Goal: Find specific page/section: Find specific page/section

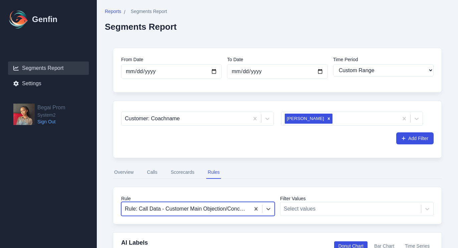
select select "custom"
click at [327, 118] on icon "Remove Alexandra Abia" at bounding box center [329, 118] width 5 height 5
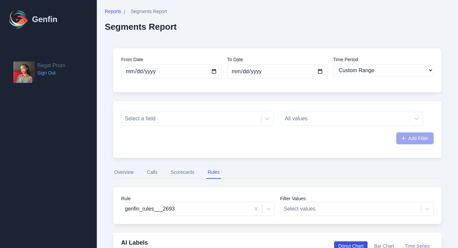
select select "custom"
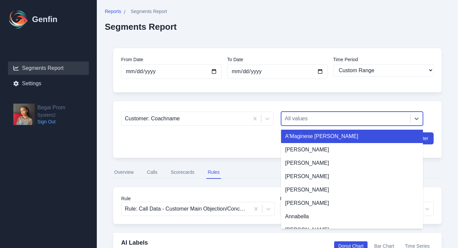
click at [300, 121] on div at bounding box center [346, 118] width 122 height 9
type input "mo"
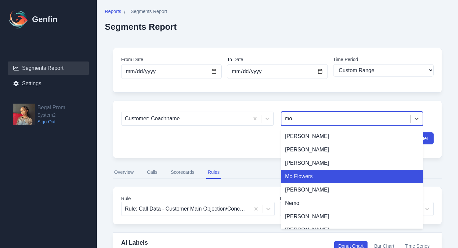
click at [306, 179] on div "Mo Flowers" at bounding box center [352, 176] width 142 height 13
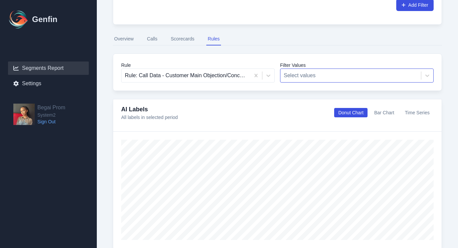
scroll to position [133, 0]
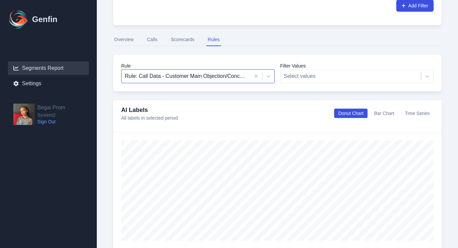
click at [229, 76] on div at bounding box center [186, 75] width 122 height 9
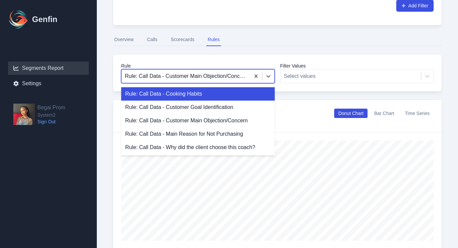
click at [130, 41] on button "Overview" at bounding box center [124, 39] width 22 height 13
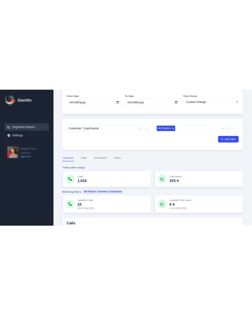
scroll to position [44, 0]
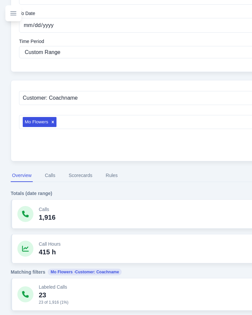
click at [106, 180] on button "Rules" at bounding box center [111, 176] width 15 height 13
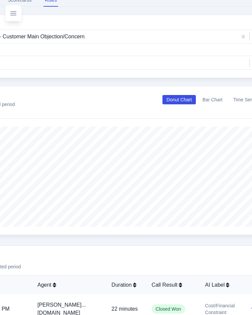
scroll to position [244, 82]
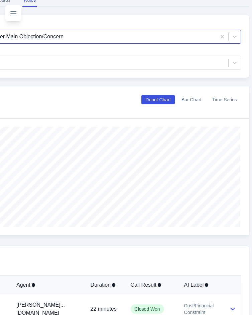
click at [102, 38] on div at bounding box center [77, 36] width 272 height 9
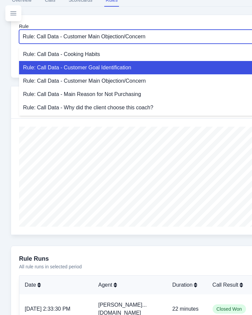
click at [99, 64] on div "Rule: Call Data - Customer Goal Identification" at bounding box center [170, 67] width 303 height 13
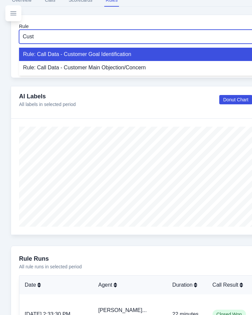
type input "Custo"
click at [160, 57] on div "Rule: Call Data - Customer Goal Identification" at bounding box center [168, 54] width 299 height 13
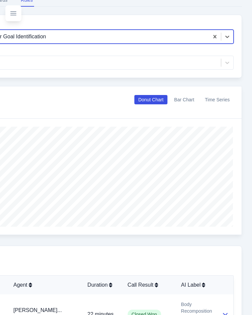
scroll to position [244, 26]
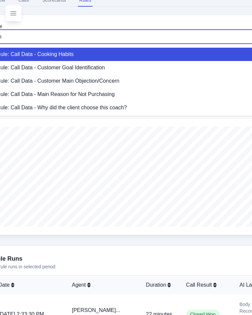
type input "Cus"
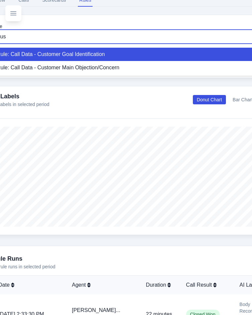
click at [206, 56] on div "Rule: Call Data - Customer Goal Identification" at bounding box center [142, 54] width 299 height 13
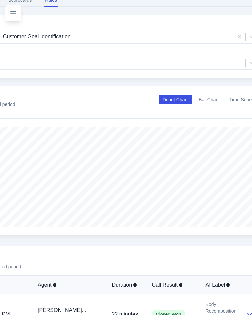
scroll to position [244, 43]
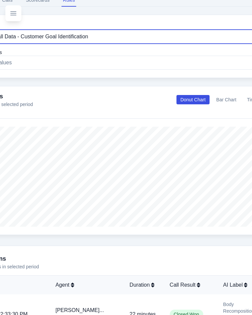
click at [92, 34] on div at bounding box center [113, 36] width 267 height 9
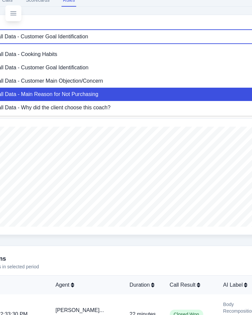
click at [90, 97] on div "Rule: Call Data - Main Reason for Not Purchasing" at bounding box center [125, 94] width 299 height 13
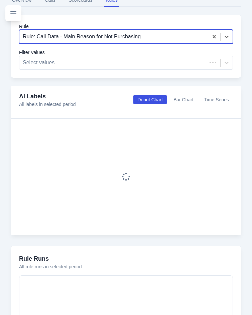
scroll to position [244, 0]
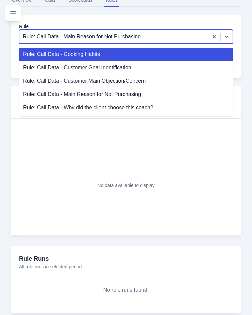
click at [119, 38] on div at bounding box center [114, 36] width 182 height 9
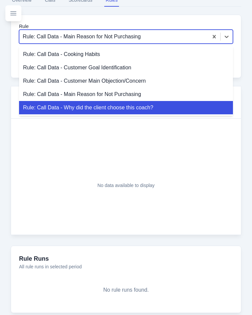
click at [110, 108] on div "Rule: Call Data - Why did the client choose this coach?" at bounding box center [126, 107] width 214 height 13
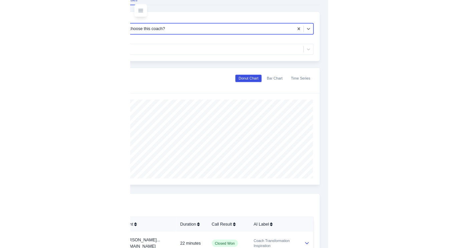
scroll to position [244, 10]
